Goal: Use online tool/utility

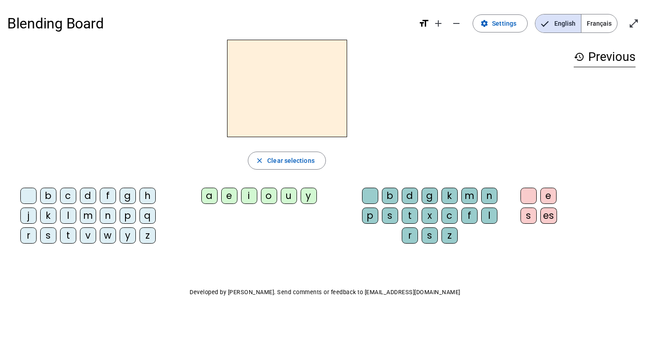
click at [28, 236] on div "r" at bounding box center [28, 236] width 16 height 16
click at [206, 196] on div "a" at bounding box center [209, 196] width 16 height 16
click at [435, 193] on div "g" at bounding box center [430, 196] width 16 height 16
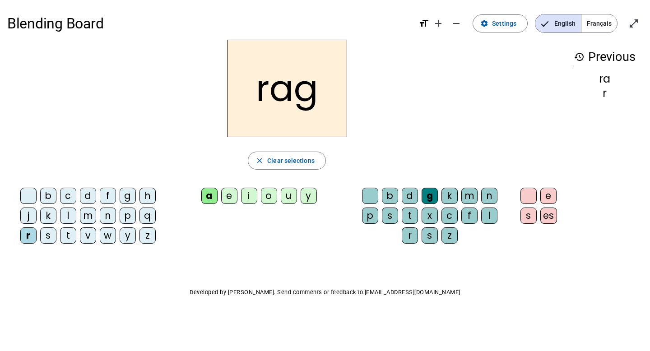
click at [228, 195] on div "e" at bounding box center [229, 196] width 16 height 16
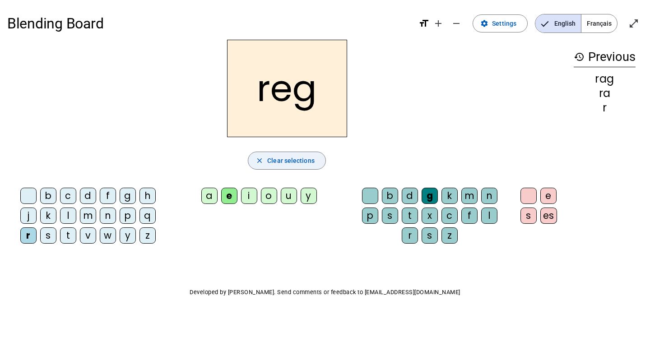
click at [264, 158] on mat-icon "close" at bounding box center [260, 161] width 8 height 8
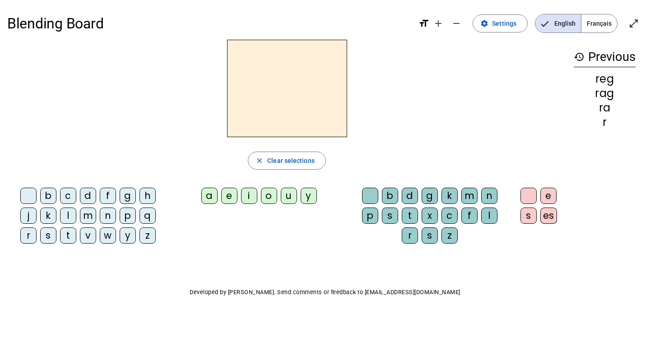
click at [28, 233] on div "r" at bounding box center [28, 236] width 16 height 16
click at [208, 196] on div "a" at bounding box center [209, 196] width 16 height 16
click at [428, 197] on div "g" at bounding box center [430, 196] width 16 height 16
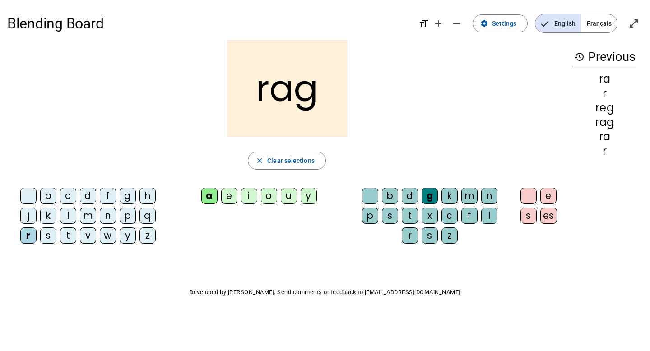
click at [550, 194] on div "e" at bounding box center [548, 196] width 16 height 16
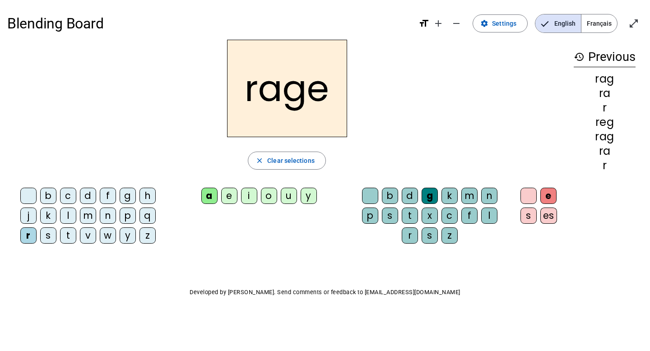
click at [577, 54] on mat-icon "history" at bounding box center [579, 56] width 11 height 11
click at [87, 239] on div "v" at bounding box center [88, 236] width 16 height 16
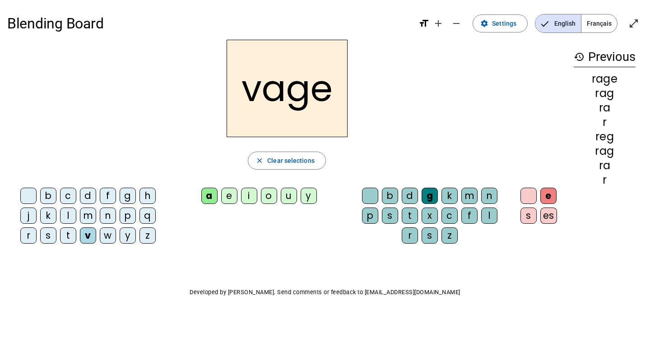
click at [87, 239] on div "v" at bounding box center [88, 236] width 16 height 16
click at [260, 159] on mat-icon "close" at bounding box center [260, 161] width 8 height 8
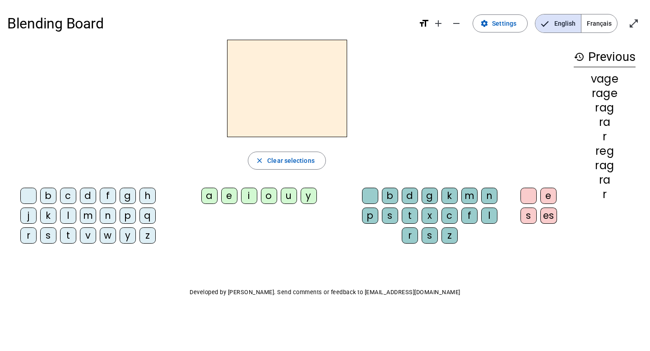
click at [89, 236] on div "v" at bounding box center [88, 236] width 16 height 16
click at [206, 196] on div "a" at bounding box center [209, 196] width 16 height 16
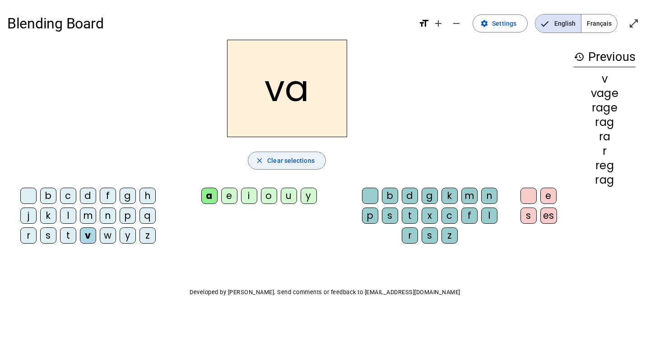
click at [280, 160] on span "Clear selections" at bounding box center [290, 160] width 47 height 11
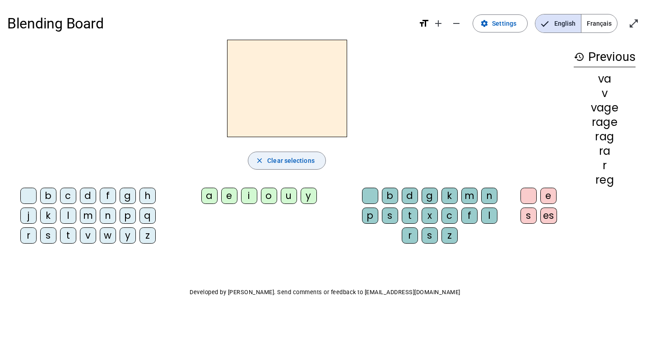
click at [280, 160] on span "Clear selections" at bounding box center [290, 160] width 47 height 11
click at [29, 238] on div "r" at bounding box center [28, 236] width 16 height 16
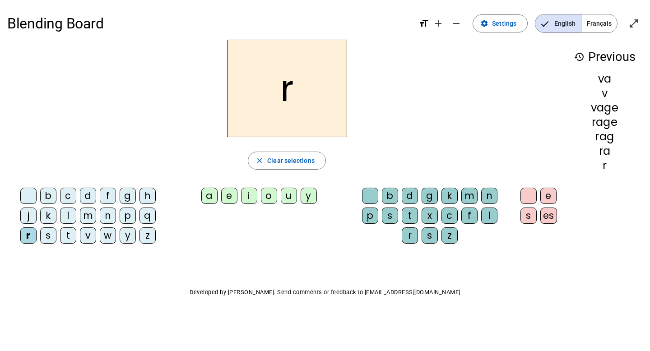
click at [208, 192] on div "a" at bounding box center [209, 196] width 16 height 16
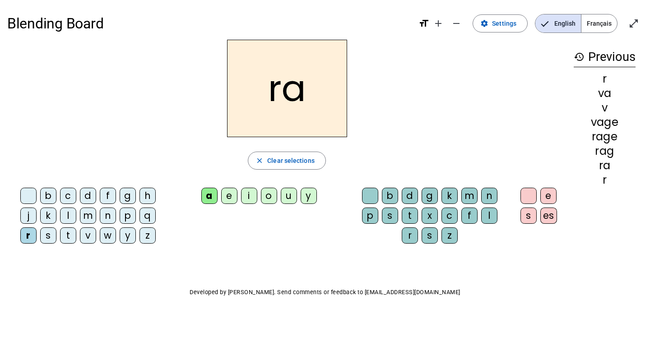
click at [431, 196] on div "g" at bounding box center [430, 196] width 16 height 16
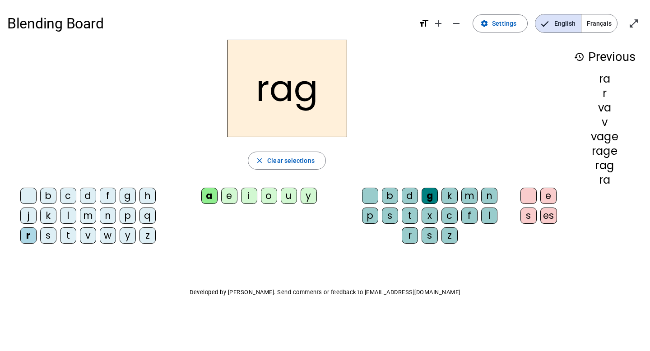
click at [548, 194] on div "e" at bounding box center [548, 196] width 16 height 16
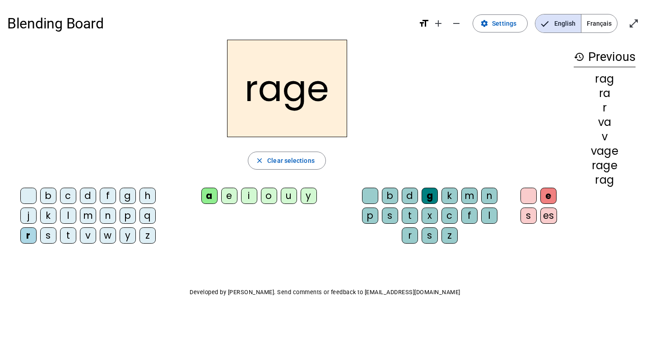
click at [408, 199] on div "d" at bounding box center [410, 196] width 16 height 16
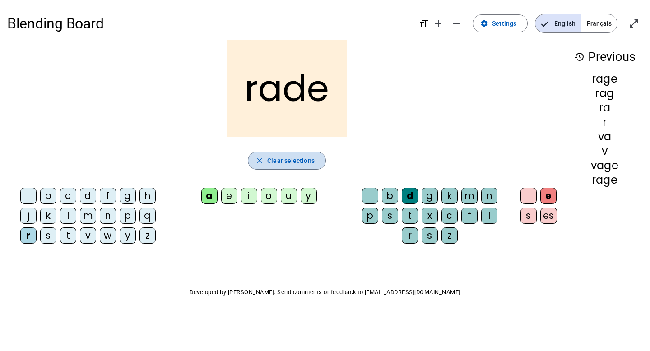
click at [267, 154] on span "button" at bounding box center [286, 161] width 77 height 22
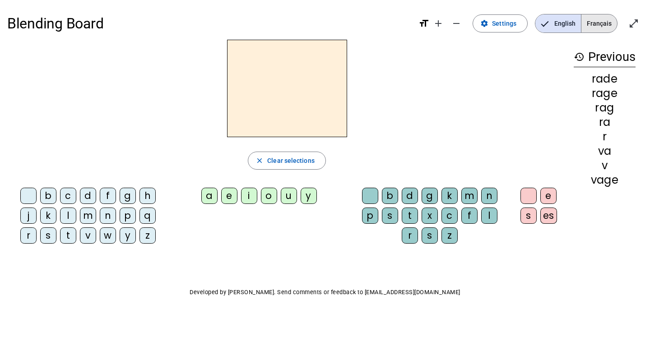
click at [603, 22] on span "Français" at bounding box center [600, 23] width 36 height 18
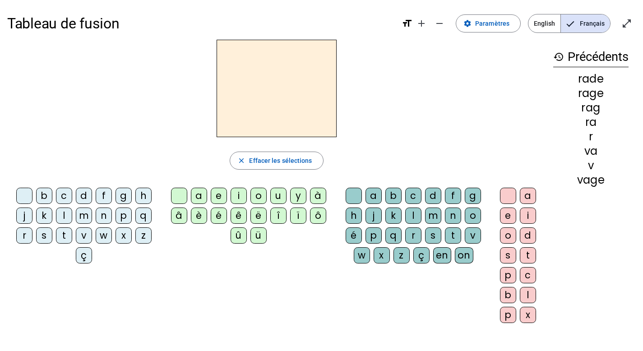
click at [24, 236] on div "r" at bounding box center [24, 236] width 16 height 16
click at [200, 194] on div "a" at bounding box center [199, 196] width 16 height 16
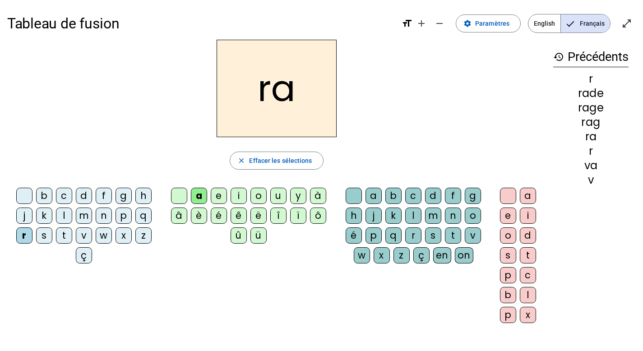
click at [370, 196] on div "a" at bounding box center [374, 196] width 16 height 16
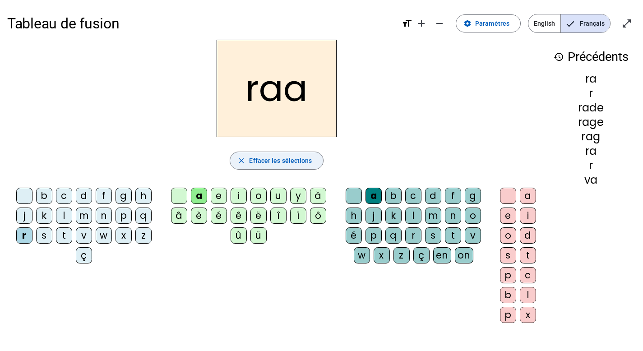
click at [256, 159] on span "Effacer les sélections" at bounding box center [280, 160] width 63 height 11
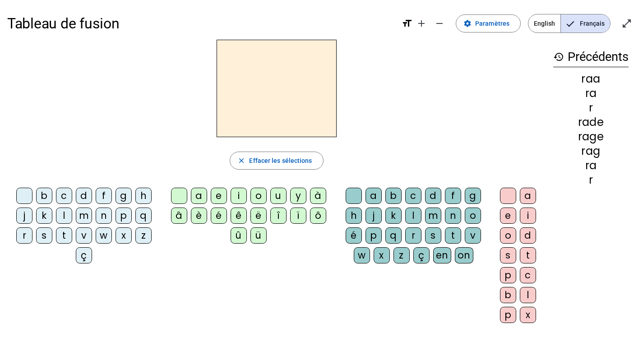
click at [20, 238] on div "r" at bounding box center [24, 236] width 16 height 16
click at [198, 193] on div "a" at bounding box center [199, 196] width 16 height 16
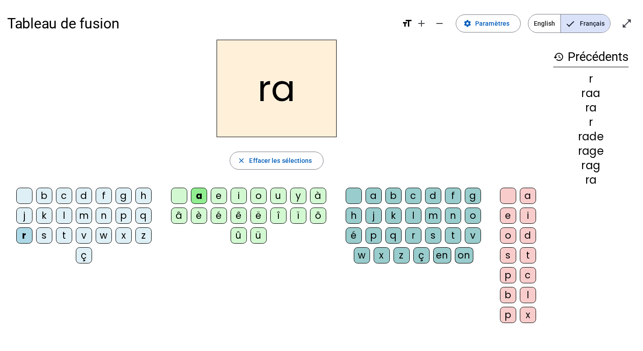
click at [475, 194] on div "g" at bounding box center [473, 196] width 16 height 16
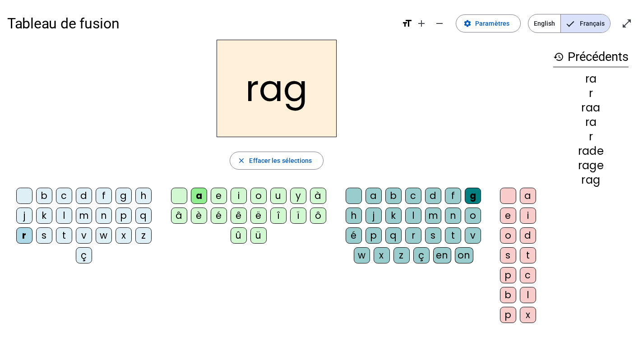
click at [505, 213] on div "e" at bounding box center [508, 216] width 16 height 16
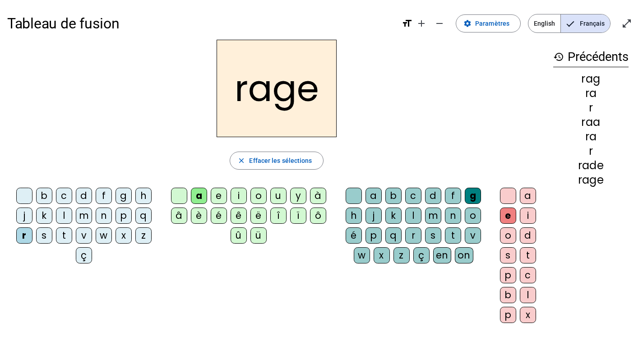
click at [477, 232] on div "v" at bounding box center [473, 236] width 16 height 16
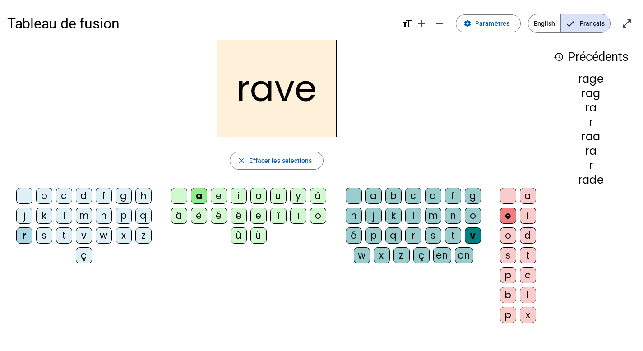
click at [47, 192] on div "b" at bounding box center [44, 196] width 16 height 16
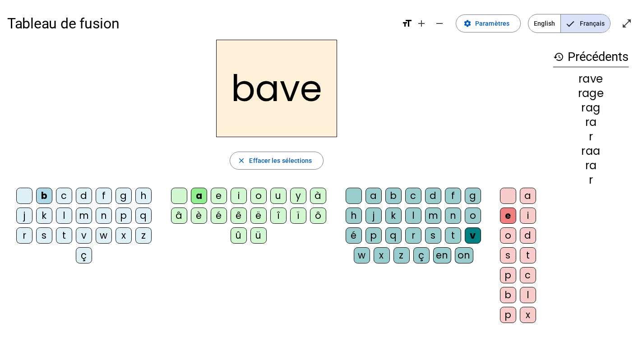
click at [125, 196] on div "g" at bounding box center [124, 196] width 16 height 16
click at [66, 195] on div "c" at bounding box center [64, 196] width 16 height 16
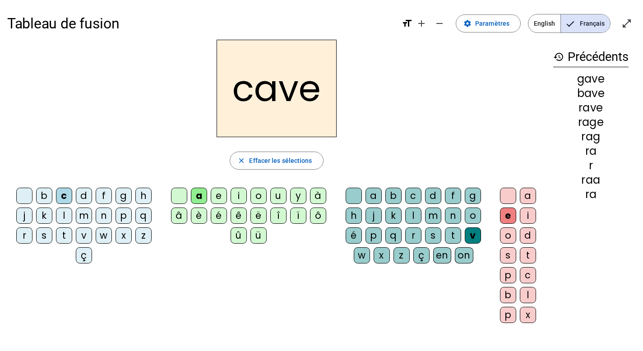
click at [373, 233] on div "p" at bounding box center [374, 236] width 16 height 16
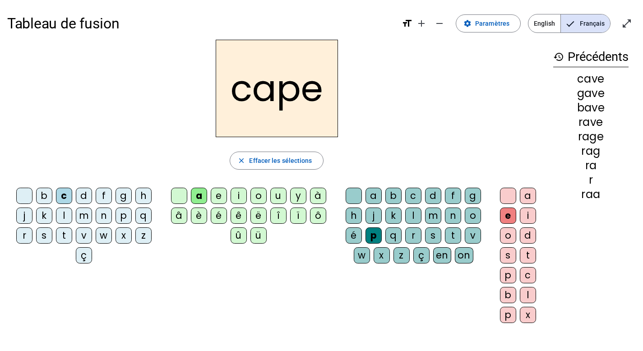
click at [474, 196] on div "g" at bounding box center [473, 196] width 16 height 16
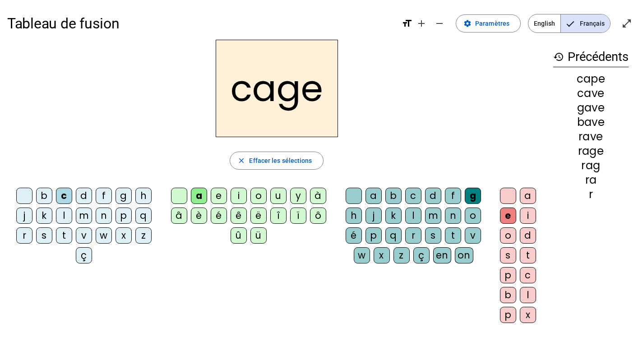
click at [106, 214] on div "n" at bounding box center [104, 216] width 16 height 16
click at [126, 211] on div "p" at bounding box center [124, 216] width 16 height 16
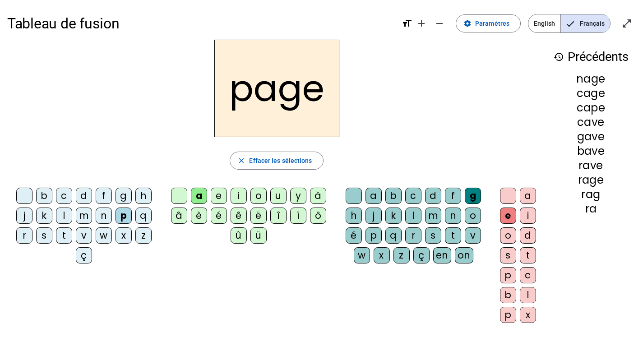
click at [44, 234] on div "s" at bounding box center [44, 236] width 16 height 16
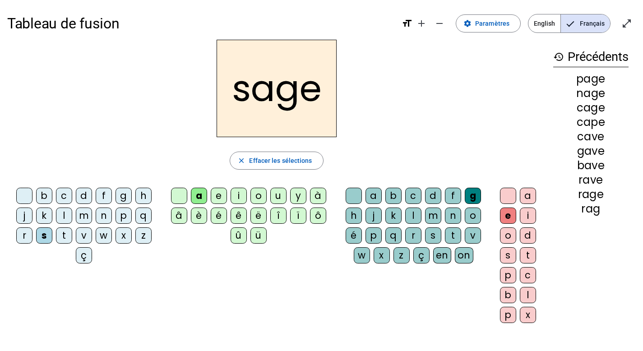
click at [370, 234] on div "p" at bounding box center [374, 236] width 16 height 16
click at [65, 234] on div "t" at bounding box center [64, 236] width 16 height 16
